Goal: Information Seeking & Learning: Learn about a topic

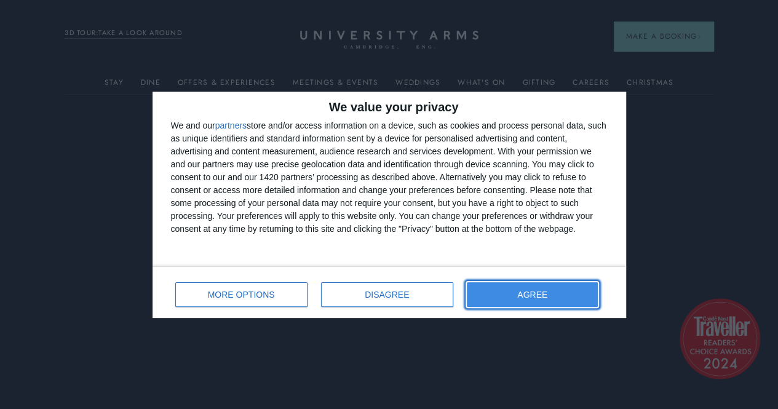
click at [536, 304] on button "AGREE" at bounding box center [533, 294] width 132 height 25
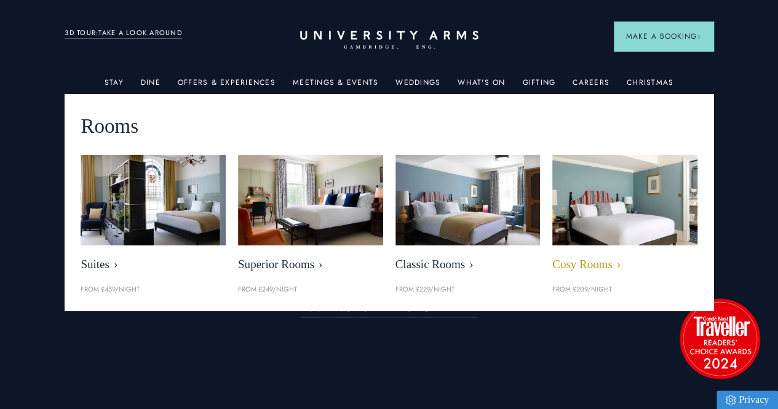
click at [584, 214] on img at bounding box center [624, 200] width 167 height 104
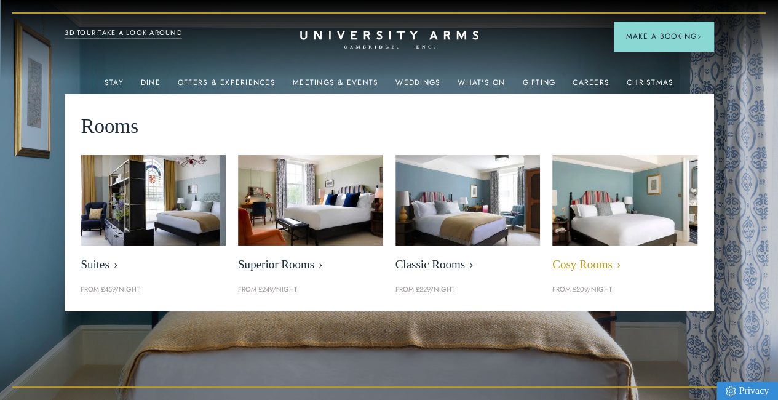
click at [583, 237] on img at bounding box center [624, 200] width 167 height 104
click at [577, 272] on span "Cosy Rooms" at bounding box center [624, 265] width 145 height 14
click at [578, 268] on span "Cosy Rooms" at bounding box center [624, 265] width 145 height 14
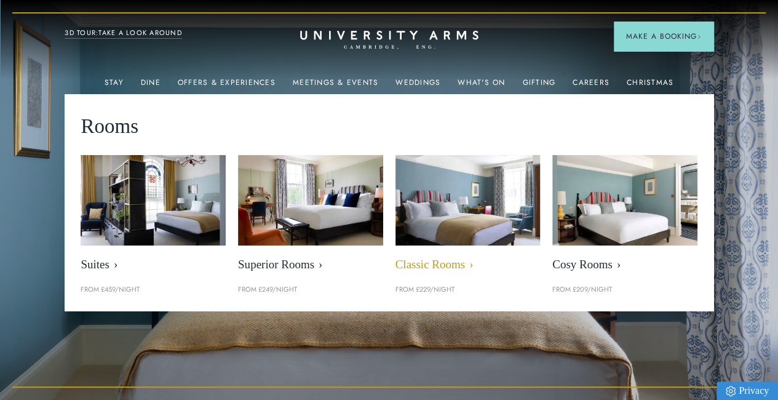
click at [422, 229] on img at bounding box center [467, 200] width 167 height 104
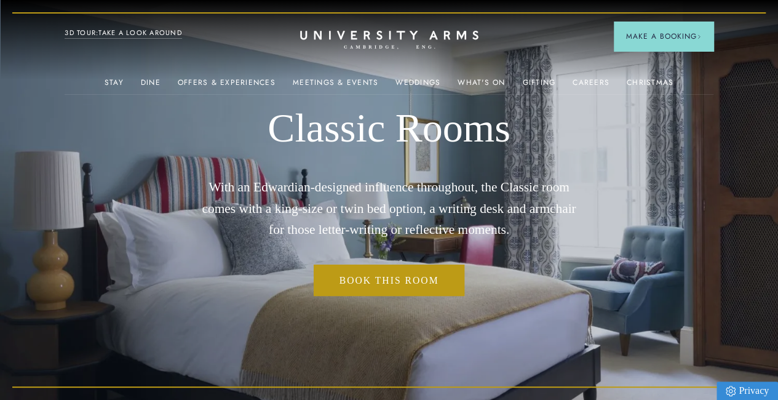
click at [774, 293] on img at bounding box center [389, 200] width 778 height 400
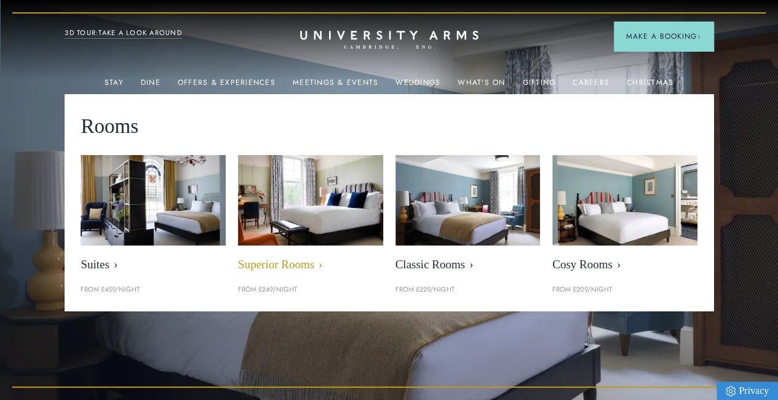
click at [308, 236] on img at bounding box center [310, 200] width 167 height 104
